Goal: Task Accomplishment & Management: Manage account settings

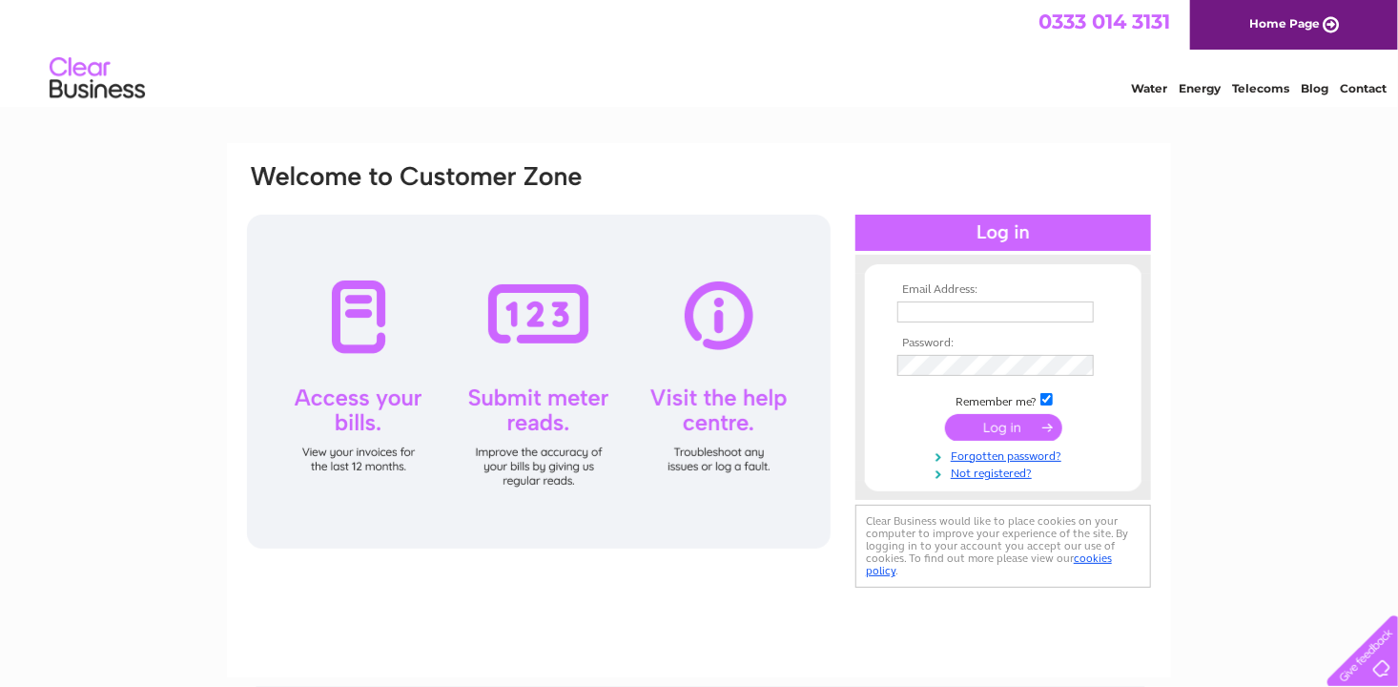
click at [948, 307] on input "text" at bounding box center [995, 311] width 196 height 21
type input "[PERSON_NAME][EMAIL_ADDRESS][DOMAIN_NAME]"
click at [945, 415] on input "submit" at bounding box center [1003, 428] width 117 height 27
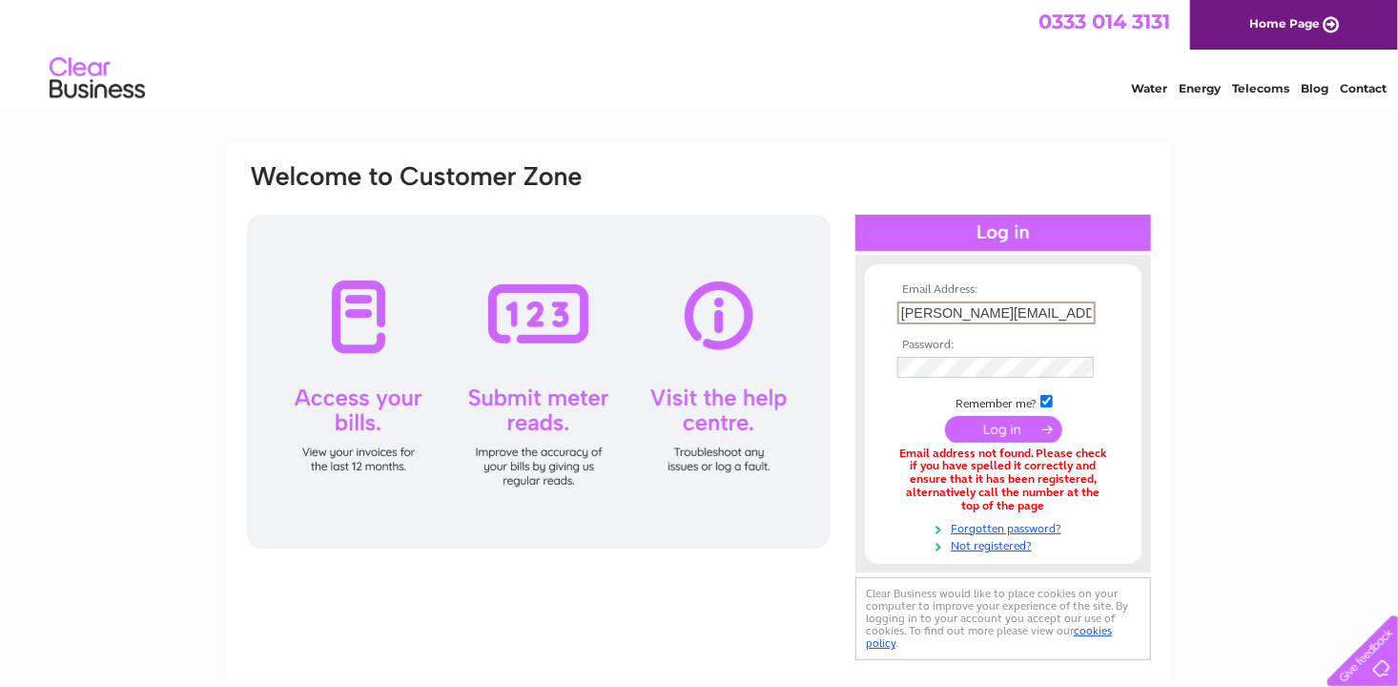
click at [998, 307] on input "[PERSON_NAME][EMAIL_ADDRESS][DOMAIN_NAME]" at bounding box center [996, 312] width 198 height 23
click at [1050, 307] on input "[PERSON_NAME][EMAIL_ADDRESS][DOMAIN_NAME]" at bounding box center [996, 312] width 198 height 23
drag, startPoint x: 1011, startPoint y: 311, endPoint x: 975, endPoint y: 315, distance: 35.5
click at [975, 315] on input "[PERSON_NAME][EMAIL_ADDRESS][DOMAIN_NAME]" at bounding box center [996, 312] width 198 height 23
type input "[PERSON_NAME][EMAIL_ADDRESS][DOMAIN_NAME]"
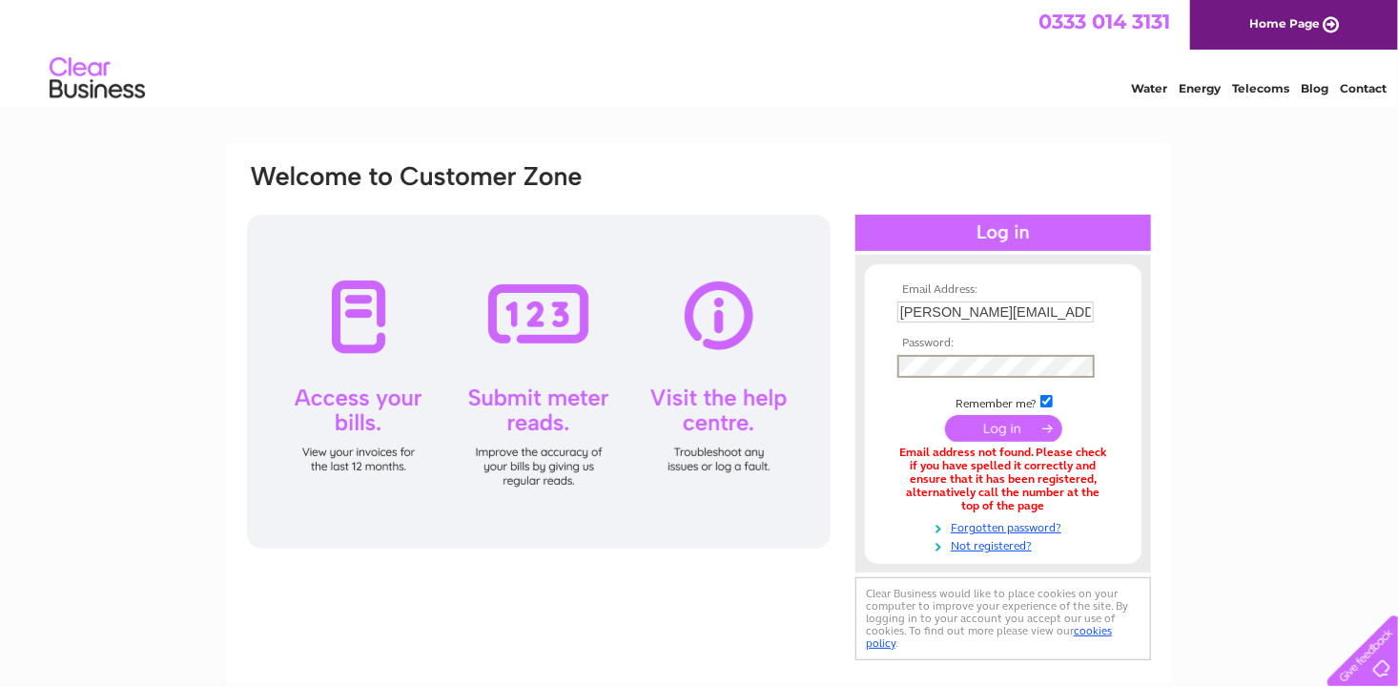
click at [945, 415] on input "submit" at bounding box center [1003, 428] width 117 height 27
drag, startPoint x: 1021, startPoint y: 308, endPoint x: 979, endPoint y: 309, distance: 42.0
click at [979, 309] on input "[PERSON_NAME][EMAIL_ADDRESS][DOMAIN_NAME]" at bounding box center [996, 312] width 198 height 23
type input "scott@algasgroup.com"
click at [1038, 524] on link "Forgotten password?" at bounding box center [1005, 527] width 216 height 18
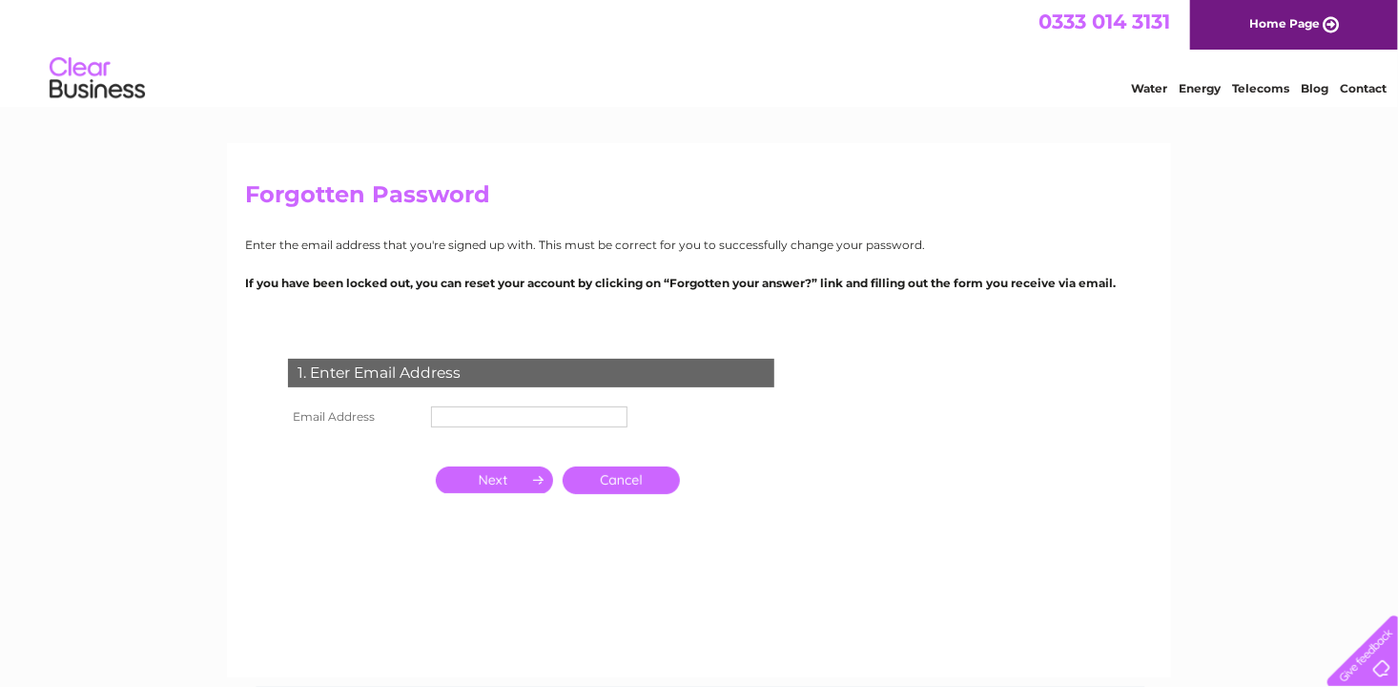
click at [484, 416] on input "text" at bounding box center [529, 416] width 196 height 21
type input "scott@algasgroup.com"
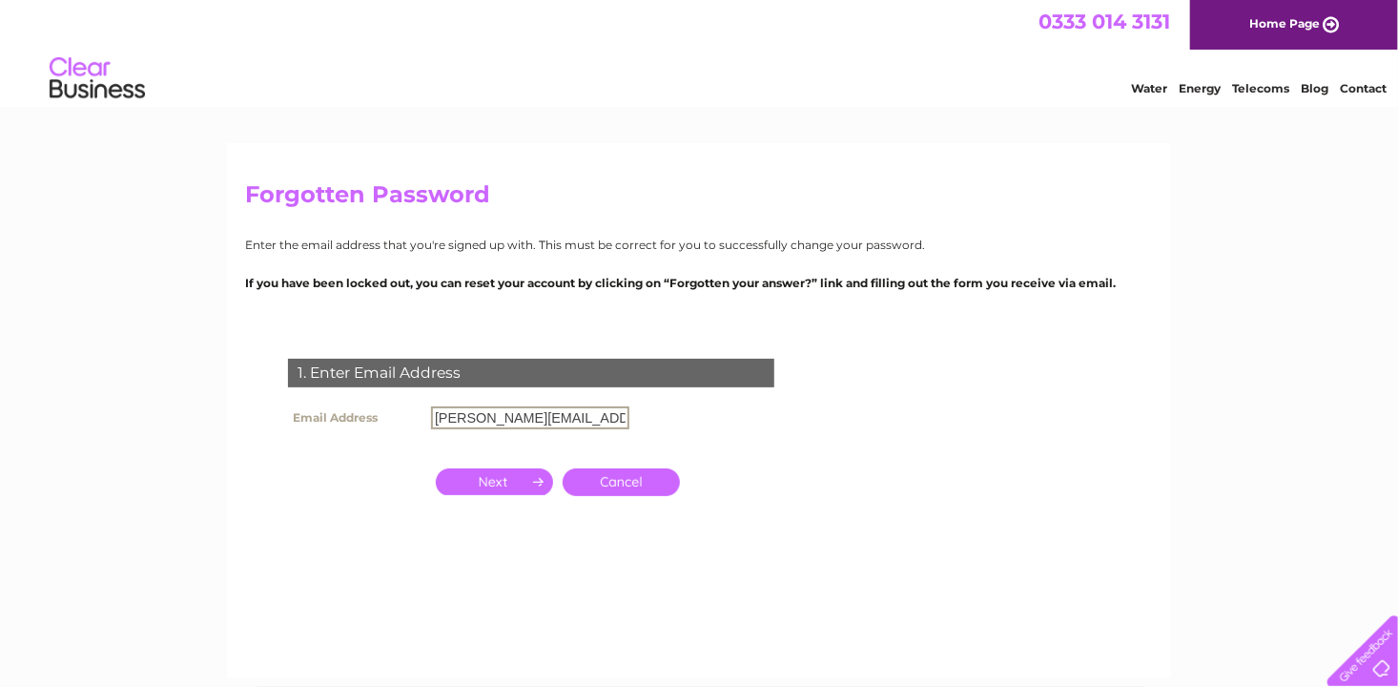
click at [516, 488] on input "button" at bounding box center [494, 481] width 117 height 27
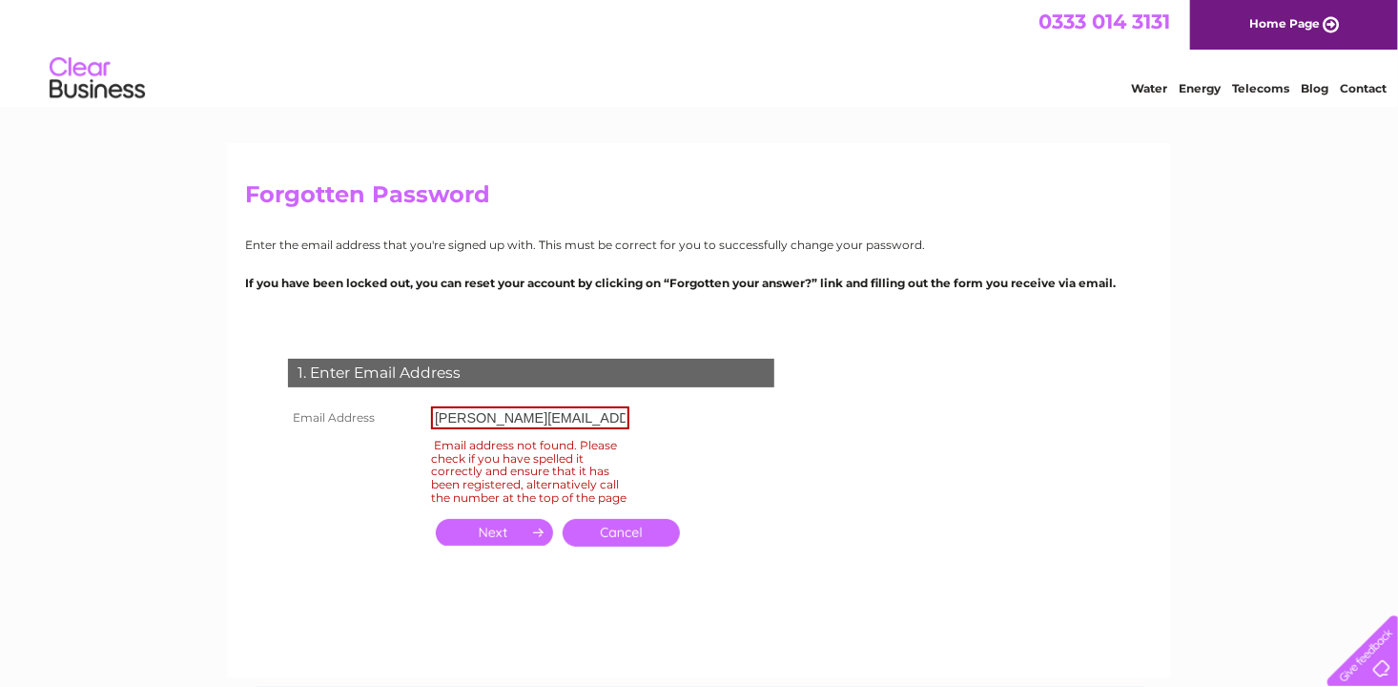
click at [589, 417] on input "scott@algasgroup.com" at bounding box center [530, 417] width 198 height 23
click at [632, 544] on link "Cancel" at bounding box center [621, 533] width 117 height 28
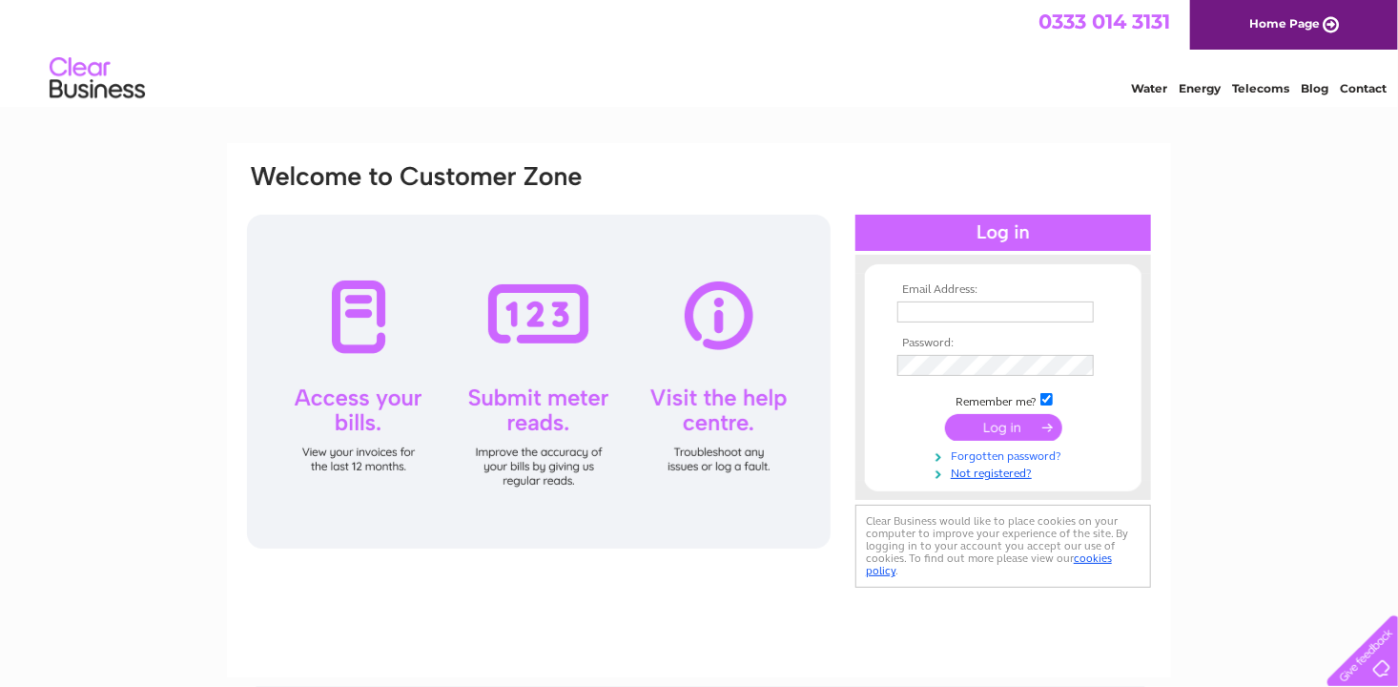
click at [992, 456] on link "Forgotten password?" at bounding box center [1005, 454] width 216 height 18
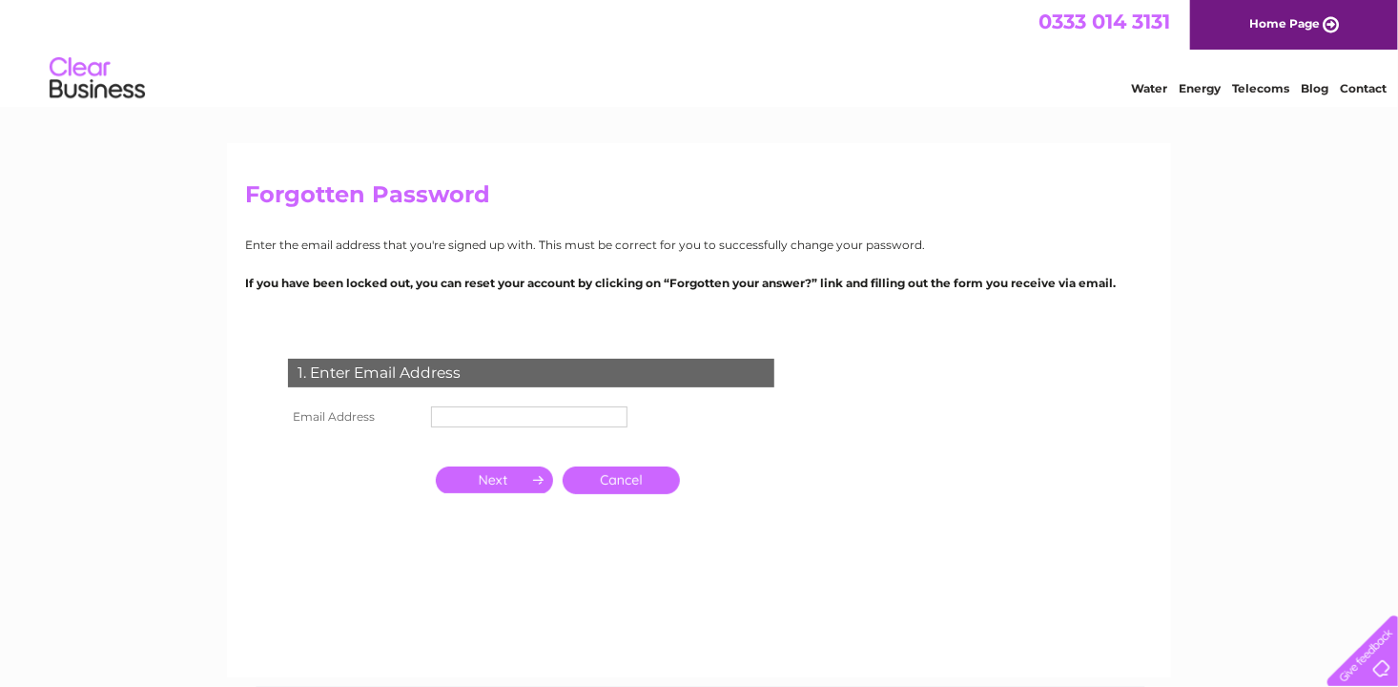
click at [483, 409] on input "text" at bounding box center [529, 416] width 196 height 21
click at [485, 414] on input "text" at bounding box center [530, 417] width 198 height 23
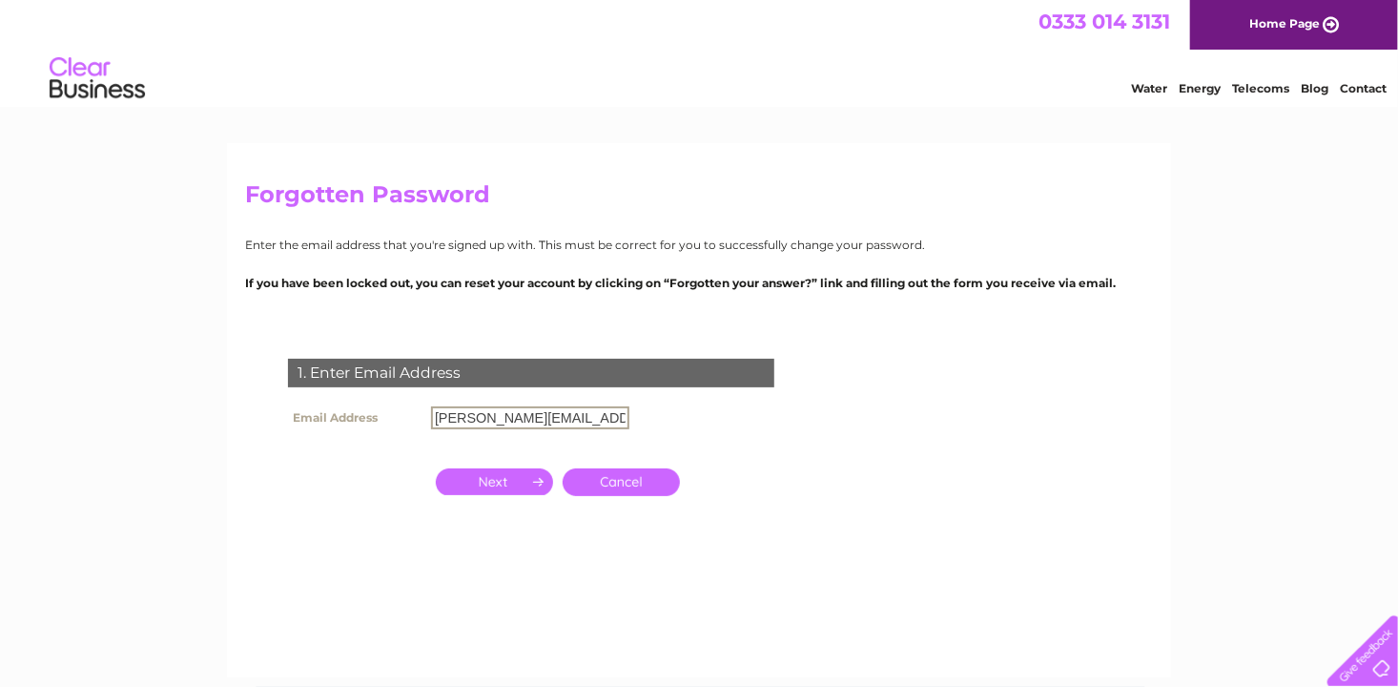
type input "[PERSON_NAME][EMAIL_ADDRESS][DOMAIN_NAME]"
click at [495, 477] on input "button" at bounding box center [494, 481] width 117 height 27
